Goal: Check status: Check status

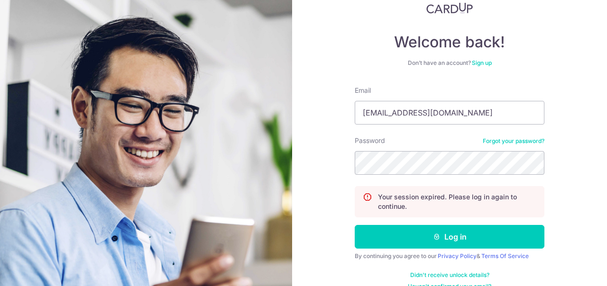
scroll to position [82, 0]
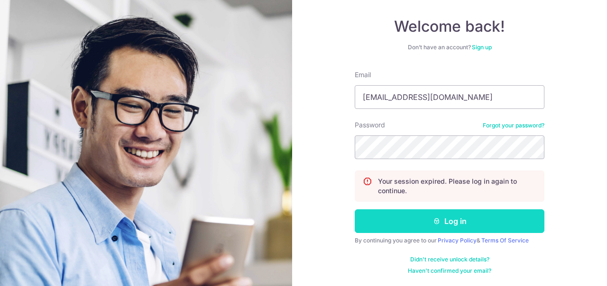
click at [428, 225] on button "Log in" at bounding box center [450, 222] width 190 height 24
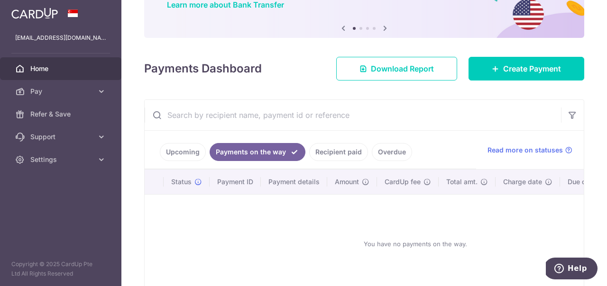
click at [330, 149] on link "Recipient paid" at bounding box center [338, 152] width 59 height 18
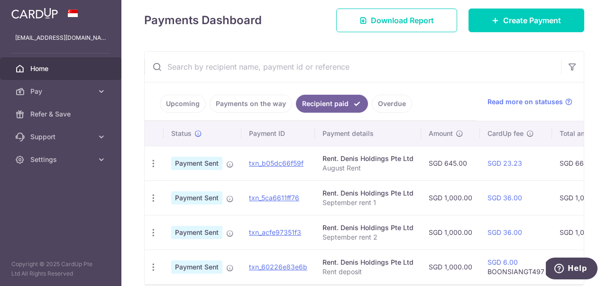
scroll to position [176, 0]
